Goal: Information Seeking & Learning: Learn about a topic

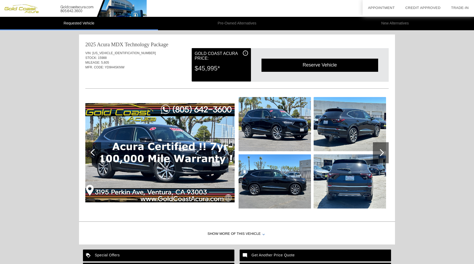
scroll to position [62, 0]
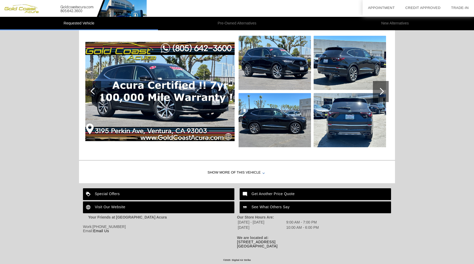
click at [218, 172] on div "Show More of this Vehicle" at bounding box center [237, 172] width 316 height 21
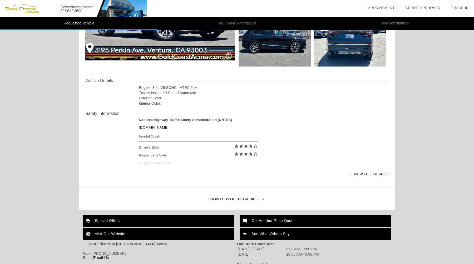
scroll to position [142, 0]
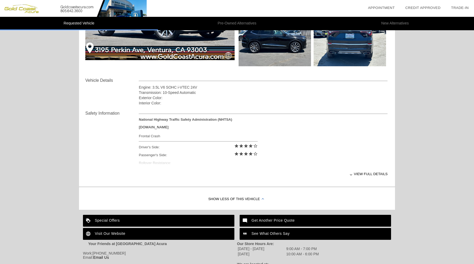
click at [352, 175] on div "View full details" at bounding box center [263, 174] width 249 height 13
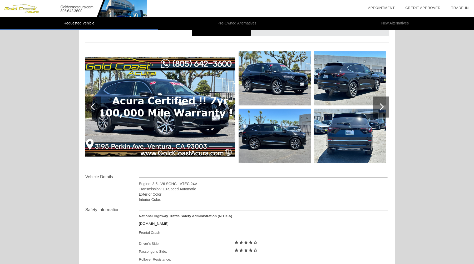
scroll to position [0, 0]
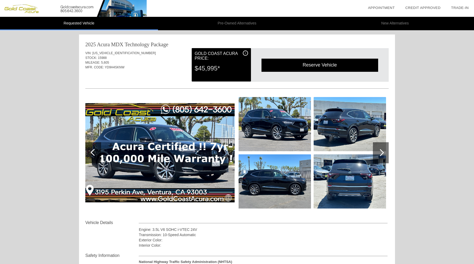
click at [283, 113] on img at bounding box center [274, 124] width 72 height 54
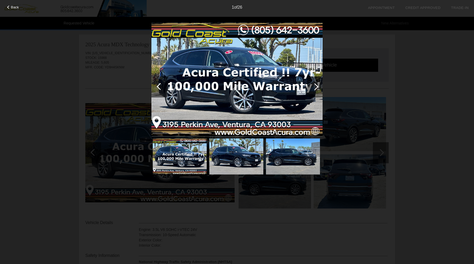
click at [316, 88] on div at bounding box center [314, 86] width 7 height 7
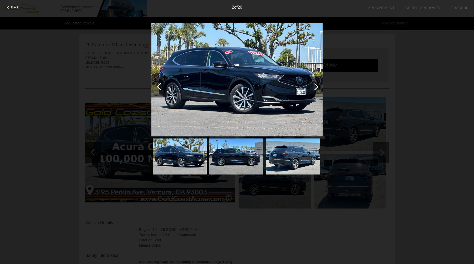
click at [316, 88] on div at bounding box center [314, 86] width 7 height 7
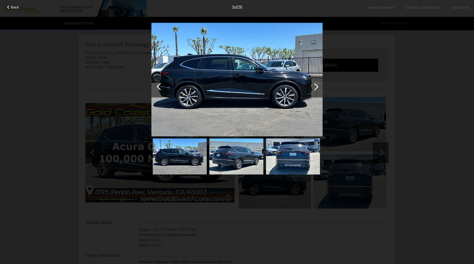
click at [316, 88] on div at bounding box center [314, 86] width 7 height 7
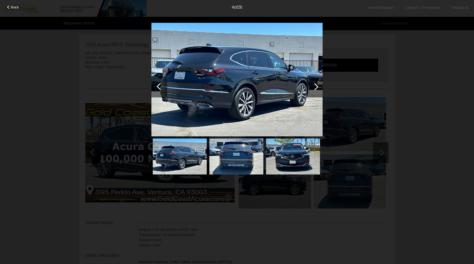
click at [316, 88] on div at bounding box center [314, 86] width 7 height 7
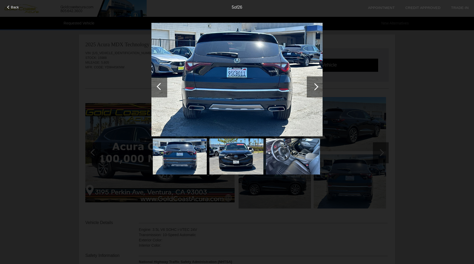
click at [316, 88] on div at bounding box center [314, 86] width 7 height 7
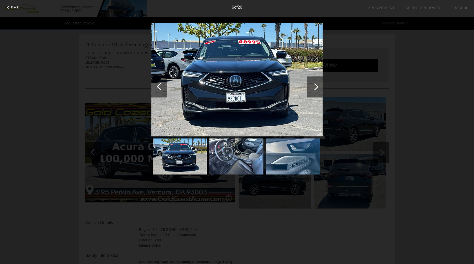
click at [316, 88] on div at bounding box center [314, 86] width 7 height 7
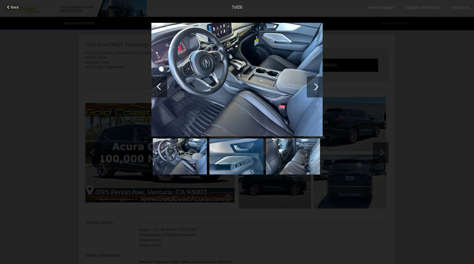
click at [316, 88] on div at bounding box center [314, 86] width 7 height 7
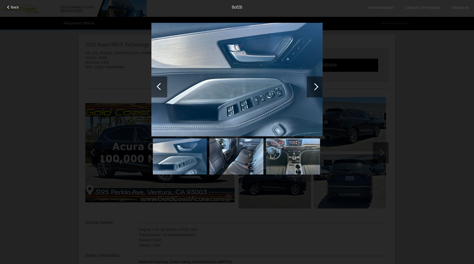
click at [316, 88] on div at bounding box center [314, 86] width 7 height 7
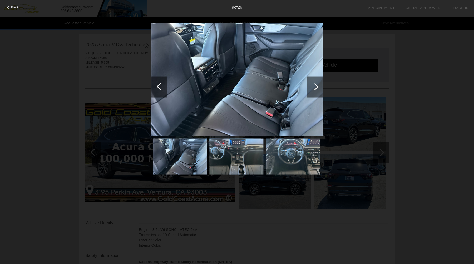
click at [316, 88] on div at bounding box center [314, 86] width 7 height 7
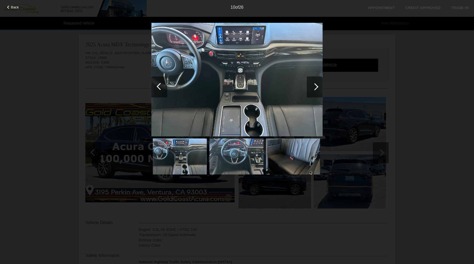
click at [316, 88] on div at bounding box center [314, 86] width 7 height 7
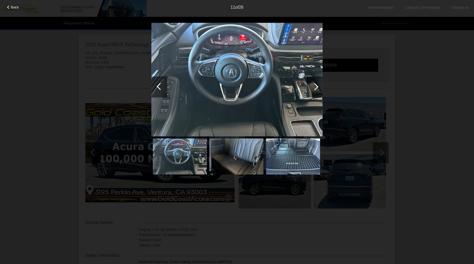
click at [316, 88] on div at bounding box center [314, 86] width 7 height 7
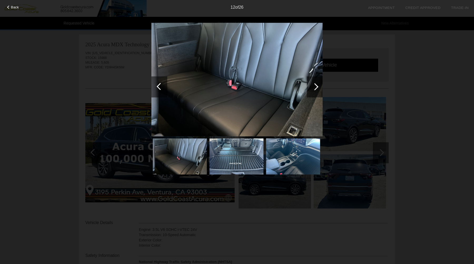
click at [316, 88] on div at bounding box center [314, 86] width 7 height 7
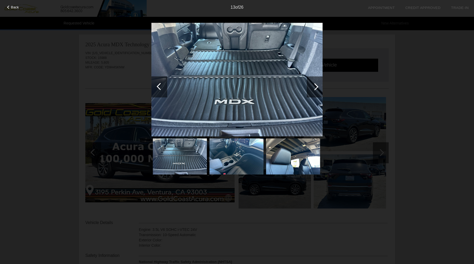
click at [316, 88] on div at bounding box center [314, 86] width 7 height 7
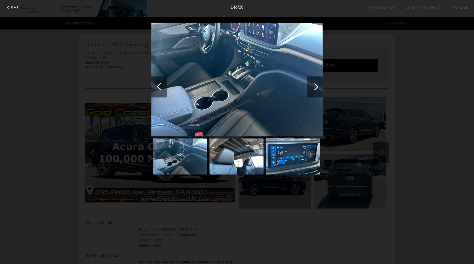
click at [316, 88] on div at bounding box center [314, 86] width 7 height 7
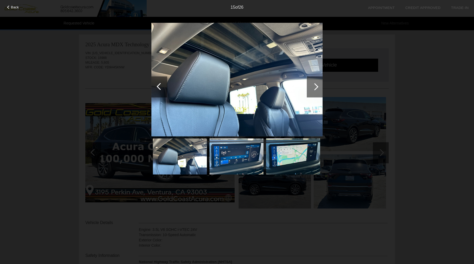
click at [316, 88] on div at bounding box center [314, 86] width 7 height 7
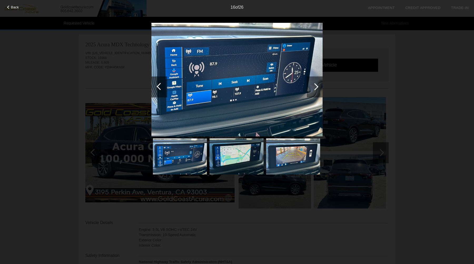
click at [316, 88] on div at bounding box center [314, 86] width 7 height 7
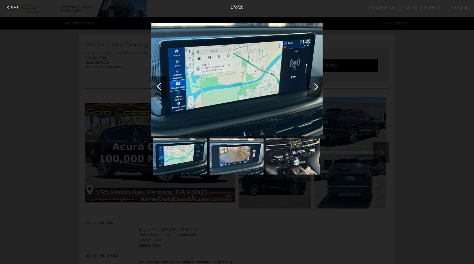
click at [316, 88] on div at bounding box center [314, 86] width 7 height 7
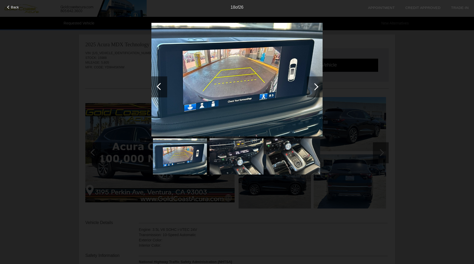
click at [316, 88] on div at bounding box center [314, 86] width 7 height 7
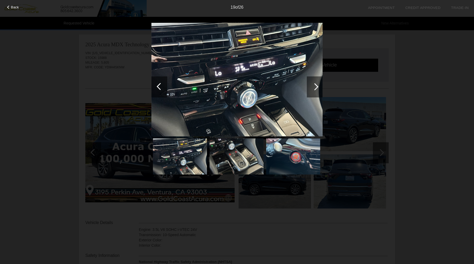
click at [316, 88] on div at bounding box center [314, 86] width 7 height 7
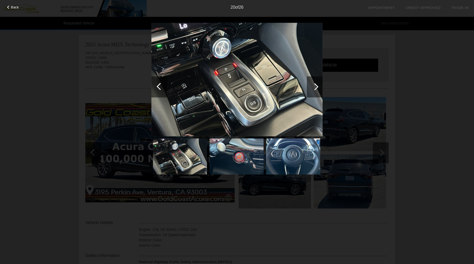
click at [316, 88] on div at bounding box center [314, 86] width 7 height 7
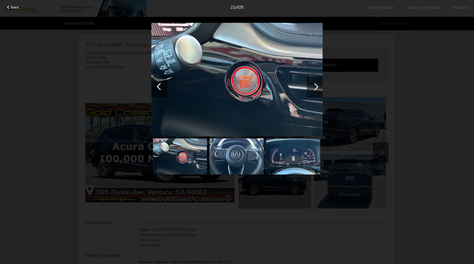
click at [316, 88] on div at bounding box center [314, 86] width 7 height 7
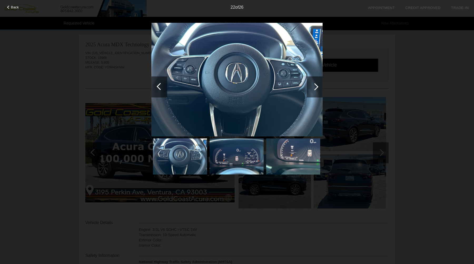
click at [316, 88] on div at bounding box center [314, 86] width 7 height 7
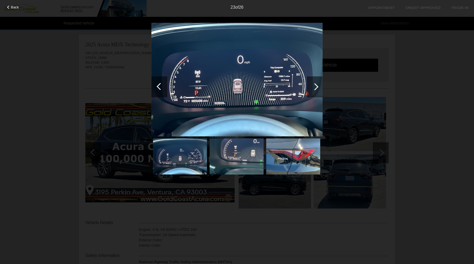
click at [316, 88] on div at bounding box center [314, 86] width 7 height 7
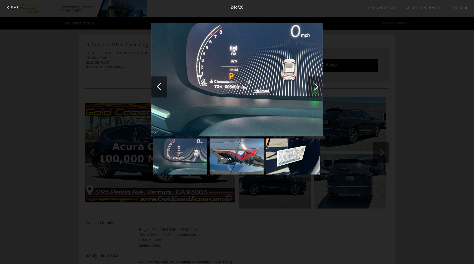
click at [316, 88] on div at bounding box center [314, 86] width 7 height 7
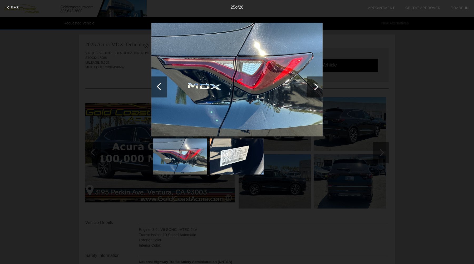
click at [316, 88] on div at bounding box center [314, 86] width 7 height 7
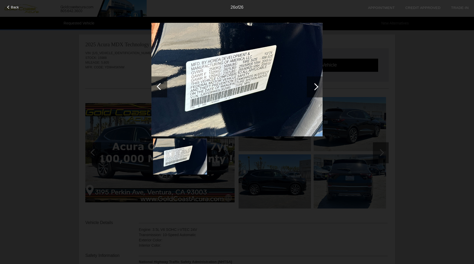
click at [316, 88] on div at bounding box center [314, 86] width 7 height 7
click at [318, 84] on div at bounding box center [314, 86] width 16 height 21
click at [370, 72] on div "Back 26 of 26" at bounding box center [237, 132] width 474 height 264
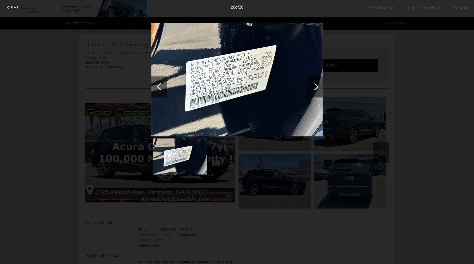
click at [430, 37] on div "Back 26 of 26" at bounding box center [237, 132] width 474 height 264
click at [350, 54] on div "Back 26 of 26" at bounding box center [237, 132] width 474 height 264
click at [331, 43] on div "Back 26 of 26" at bounding box center [237, 132] width 474 height 264
